Goal: Find contact information: Find contact information

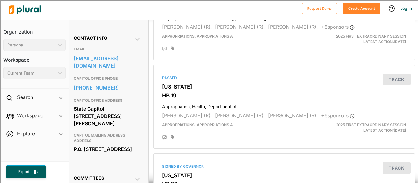
scroll to position [184, 3]
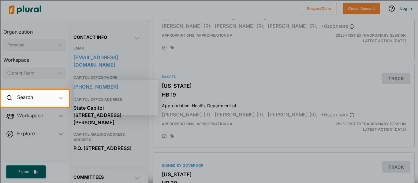
click at [134, 69] on div at bounding box center [209, 45] width 418 height 90
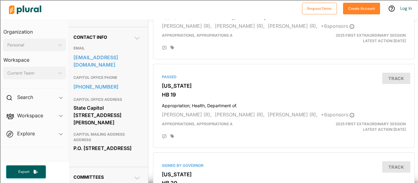
drag, startPoint x: 73, startPoint y: 110, endPoint x: 123, endPoint y: 122, distance: 51.6
click at [123, 122] on div "Contact Info EMAIL [EMAIL_ADDRESS][DOMAIN_NAME] CAPITOL OFFICE PHONE [PHONE_NUM…" at bounding box center [107, 97] width 82 height 140
copy div "State Capitol [STREET_ADDRESS][PERSON_NAME]"
click at [117, 103] on h3 "CAPITOL OFFICE ADDRESS" at bounding box center [106, 99] width 67 height 7
drag, startPoint x: 74, startPoint y: 120, endPoint x: 120, endPoint y: 120, distance: 45.6
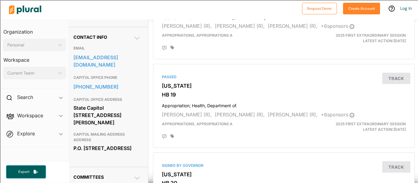
click at [120, 120] on div "State Capitol [STREET_ADDRESS][PERSON_NAME]" at bounding box center [106, 115] width 67 height 24
copy div "[PERSON_NAME], MS 39201"
click at [108, 109] on div "State Capitol [STREET_ADDRESS][PERSON_NAME]" at bounding box center [106, 115] width 67 height 24
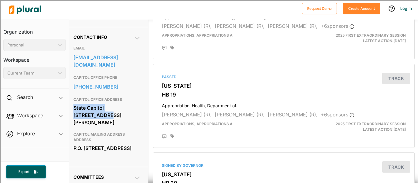
copy div "State Capitol [STREET_ADDRESS]"
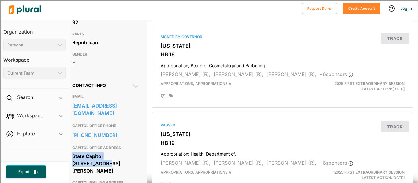
scroll to position [136, 5]
